Goal: Task Accomplishment & Management: Manage account settings

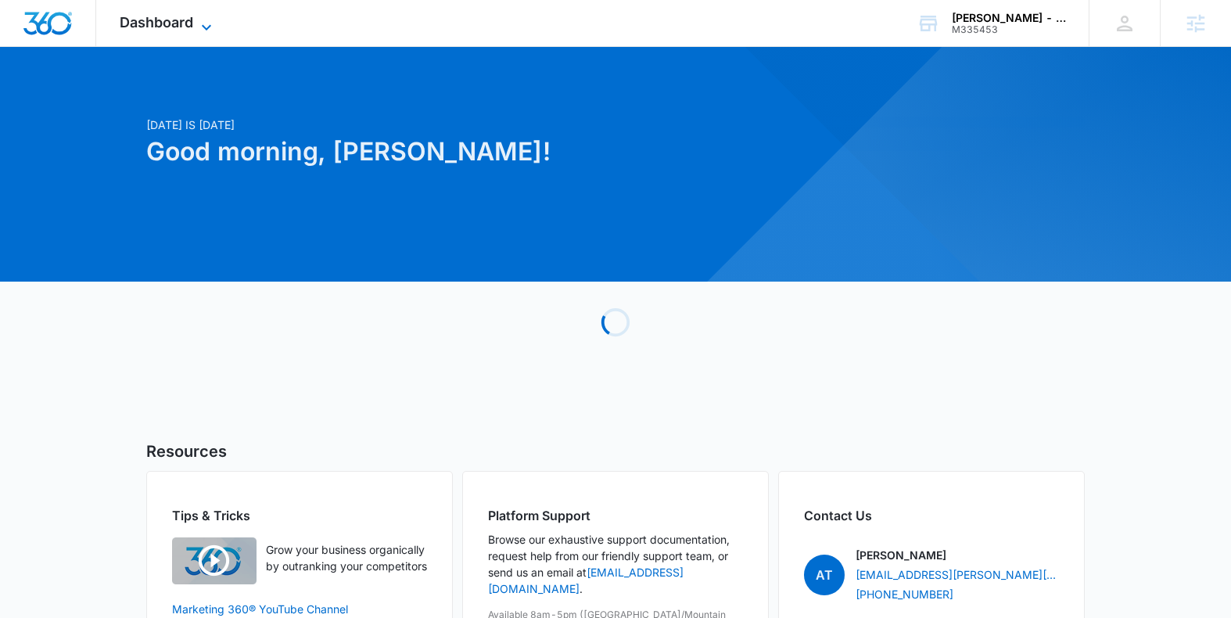
click at [174, 30] on span "Dashboard" at bounding box center [157, 22] width 74 height 16
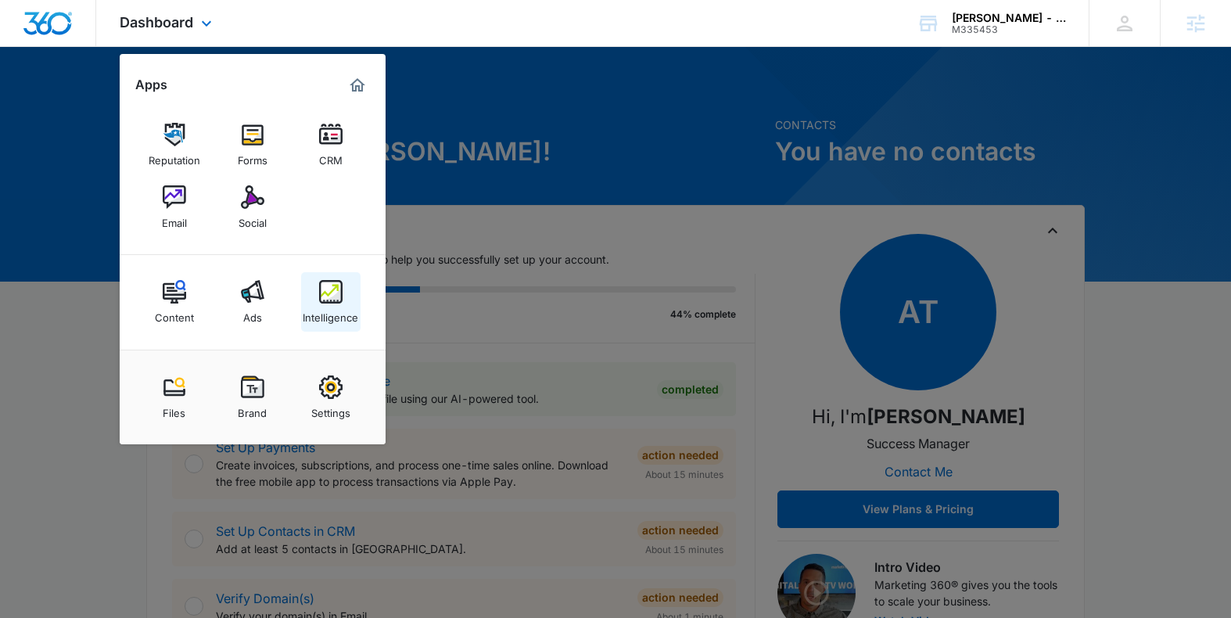
click at [336, 307] on div "Intelligence" at bounding box center [331, 313] width 56 height 20
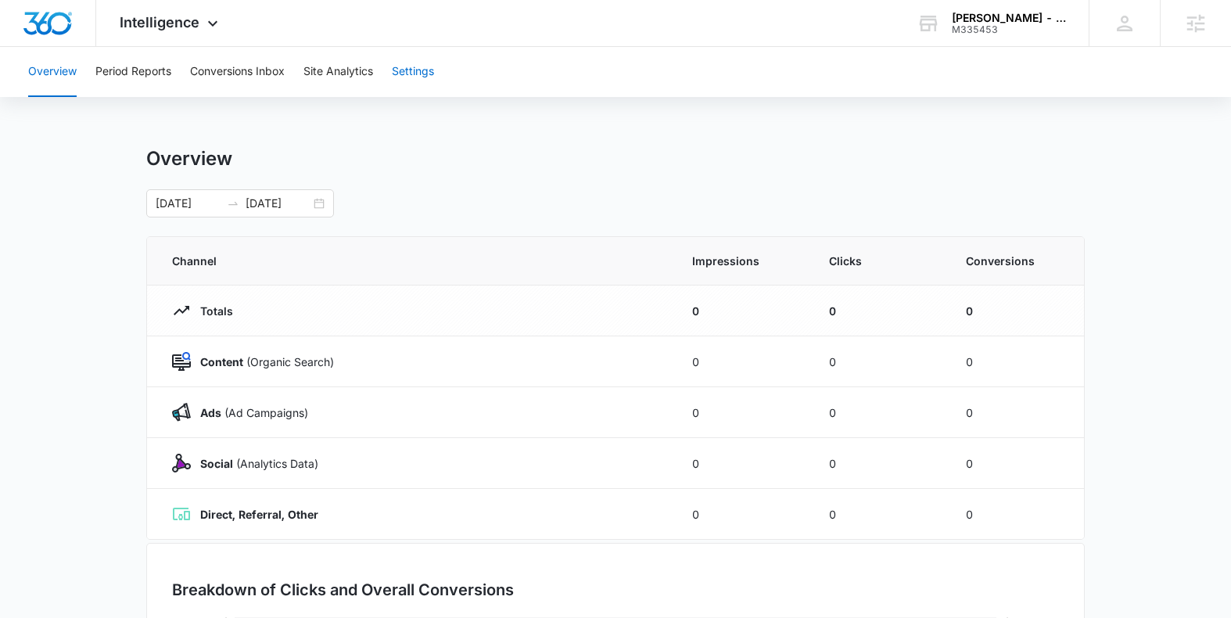
click at [418, 75] on button "Settings" at bounding box center [413, 72] width 42 height 50
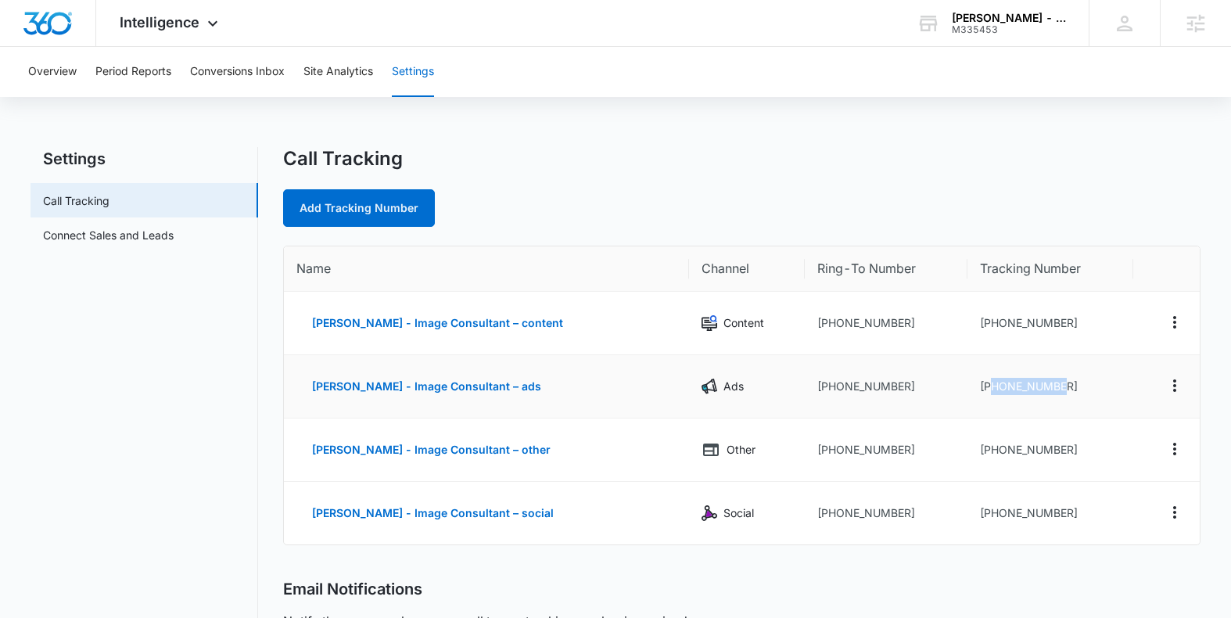
drag, startPoint x: 1046, startPoint y: 389, endPoint x: 982, endPoint y: 387, distance: 63.4
click at [982, 387] on td "[PHONE_NUMBER]" at bounding box center [1050, 386] width 166 height 63
copy td "4242109389"
